Goal: Task Accomplishment & Management: Use online tool/utility

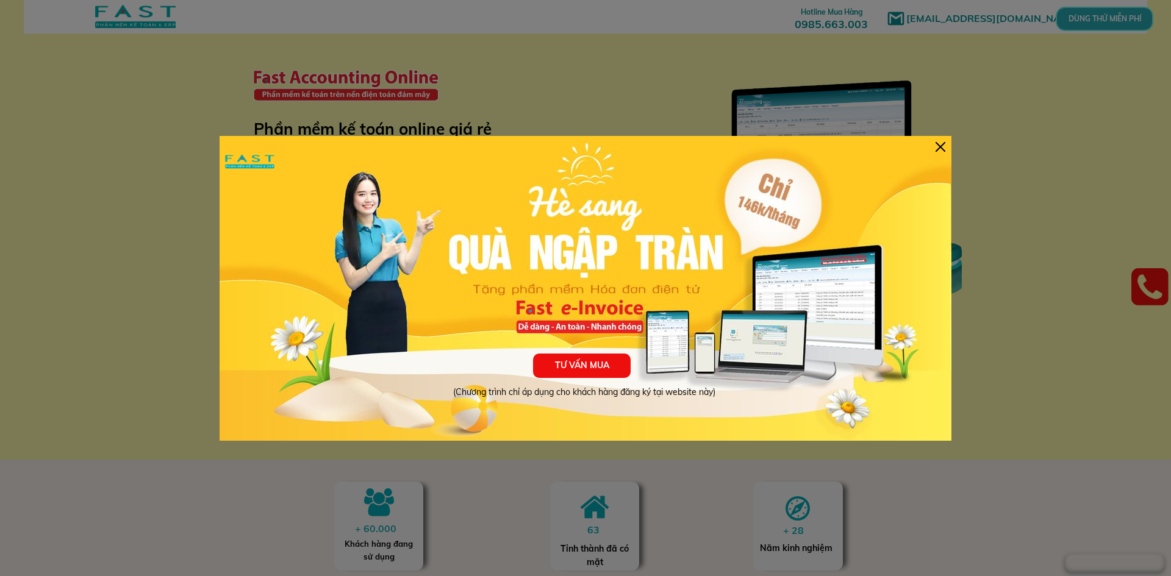
click at [938, 143] on div at bounding box center [941, 147] width 10 height 10
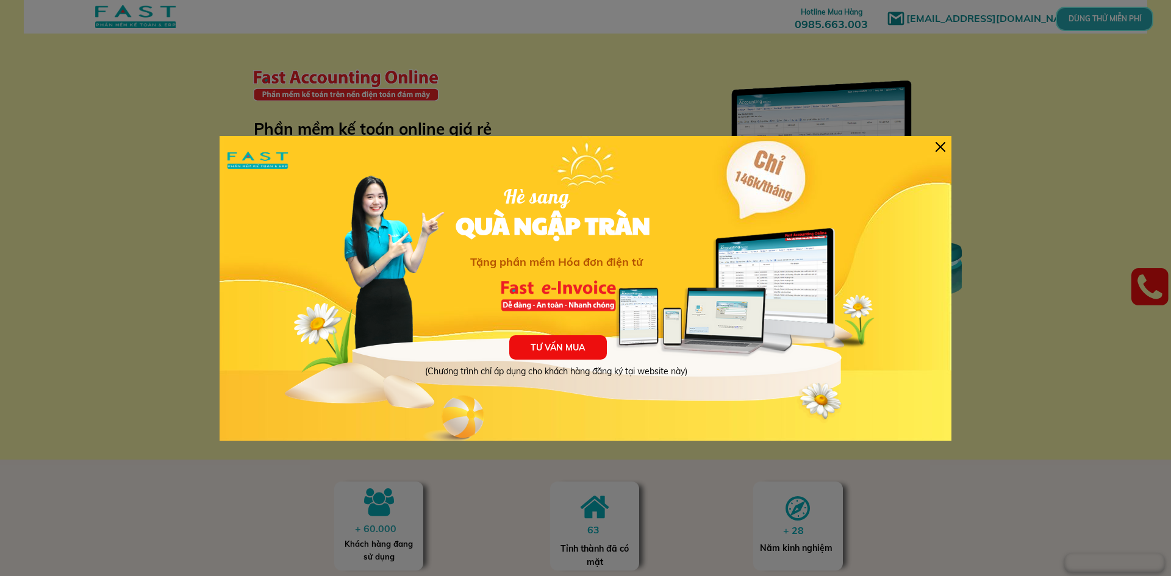
click at [940, 145] on div at bounding box center [941, 147] width 10 height 10
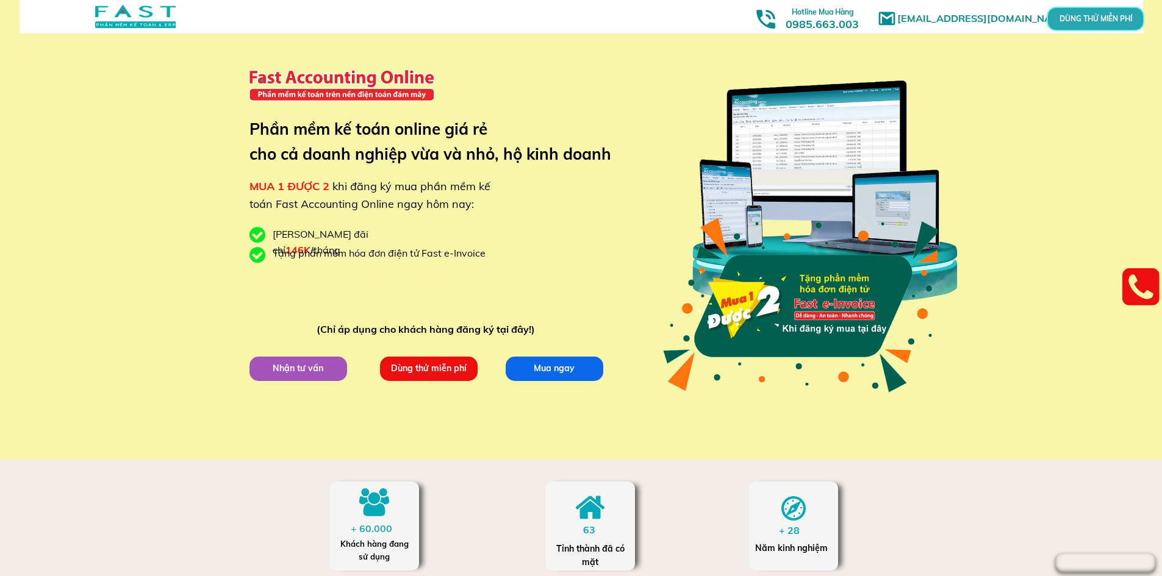
click at [1099, 20] on p "DÙNG THỬ MIỄN PHÍ" at bounding box center [1095, 18] width 29 height 7
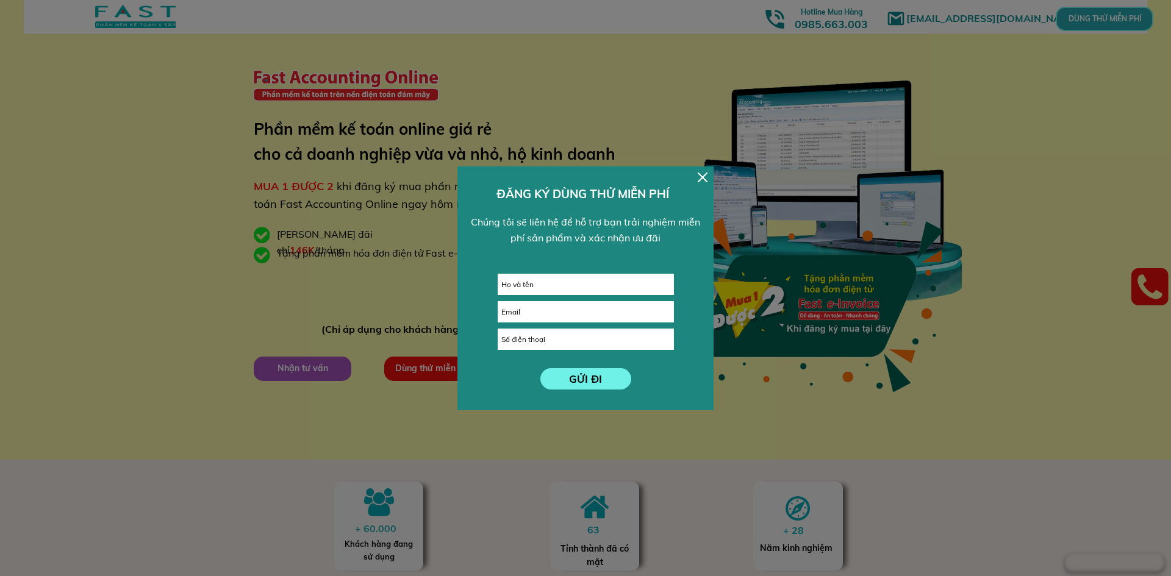
click at [701, 178] on div at bounding box center [703, 178] width 10 height 10
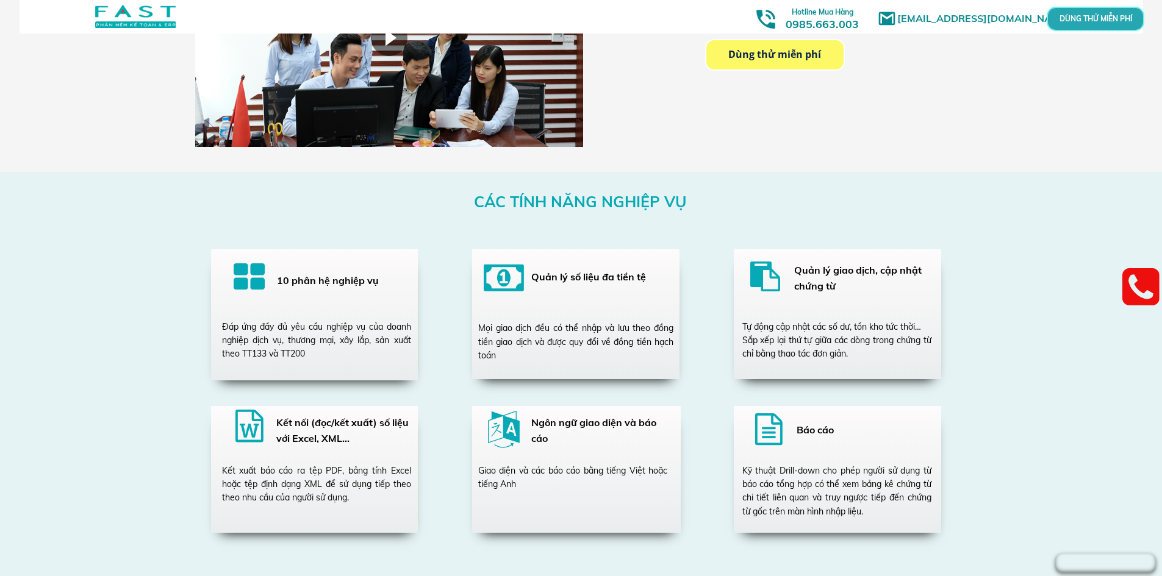
scroll to position [2013, 0]
click at [350, 342] on div "Đáp ứng đầy đủ yêu cầu nghiệp vụ của doanh nghiệp dịch vụ, thương mại, xây lắp,…" at bounding box center [316, 340] width 189 height 41
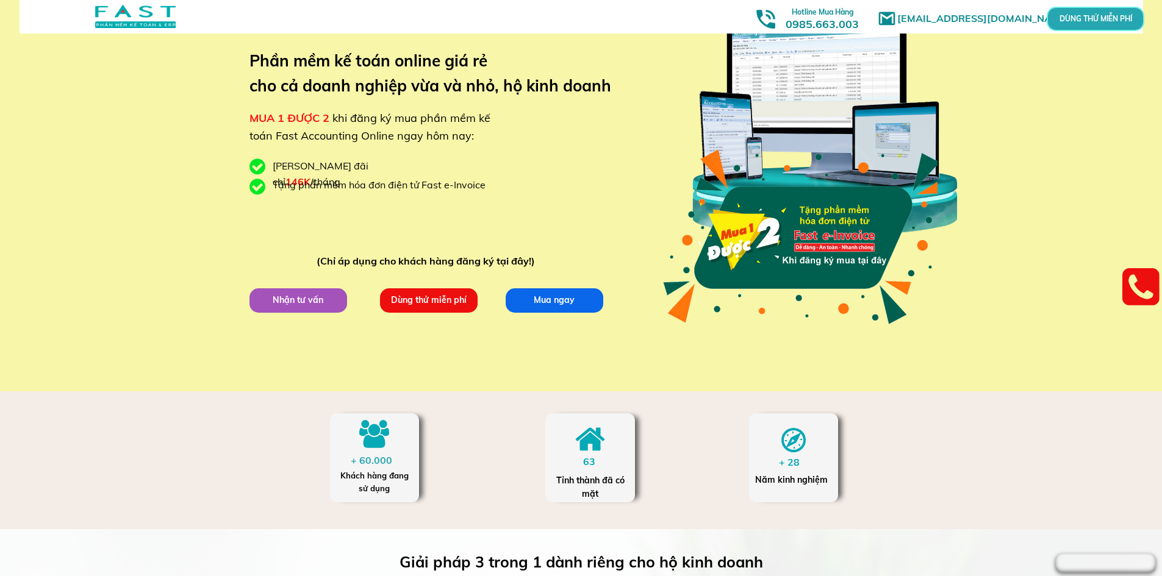
scroll to position [0, 0]
